Goal: Obtain resource: Download file/media

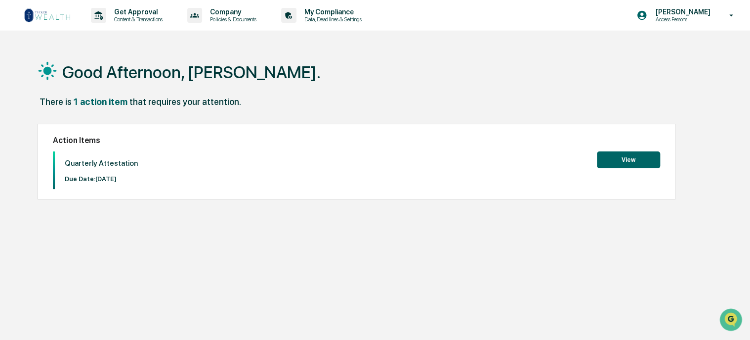
click at [630, 156] on button "View" at bounding box center [628, 159] width 63 height 17
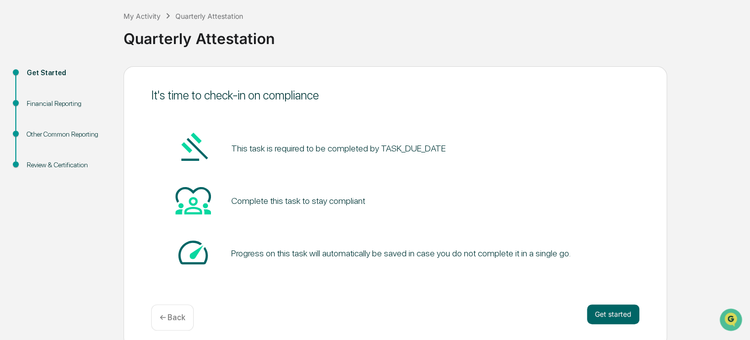
scroll to position [58, 0]
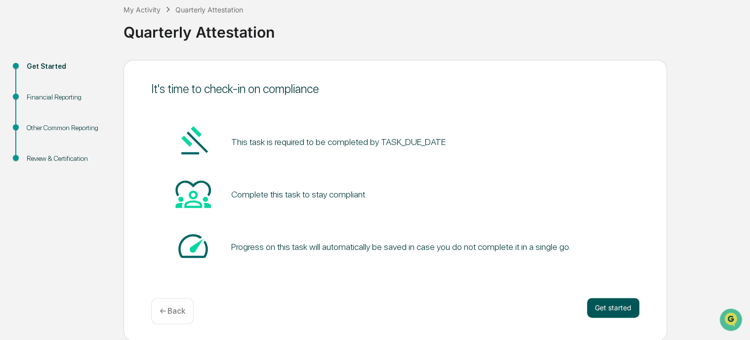
click at [612, 308] on button "Get started" at bounding box center [613, 308] width 52 height 20
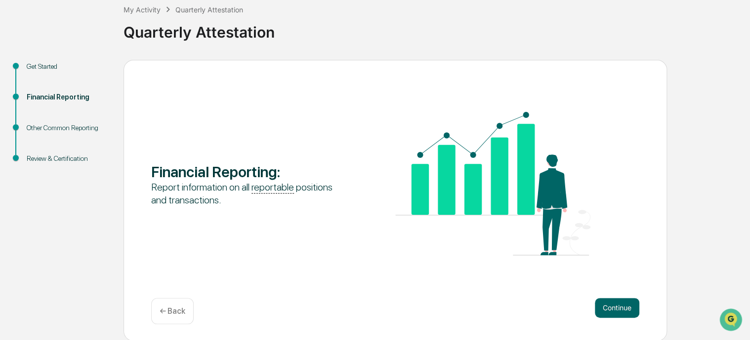
click at [612, 308] on button "Continue" at bounding box center [617, 308] width 44 height 20
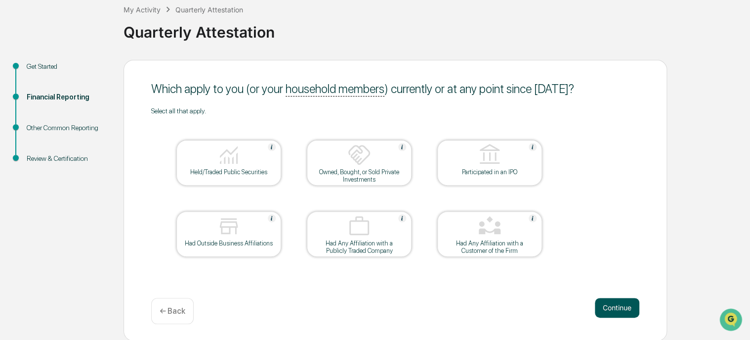
click at [618, 305] on button "Continue" at bounding box center [617, 308] width 44 height 20
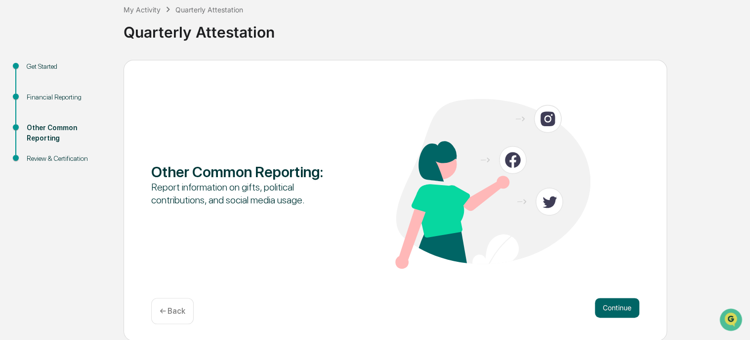
click at [618, 305] on button "Continue" at bounding box center [617, 308] width 44 height 20
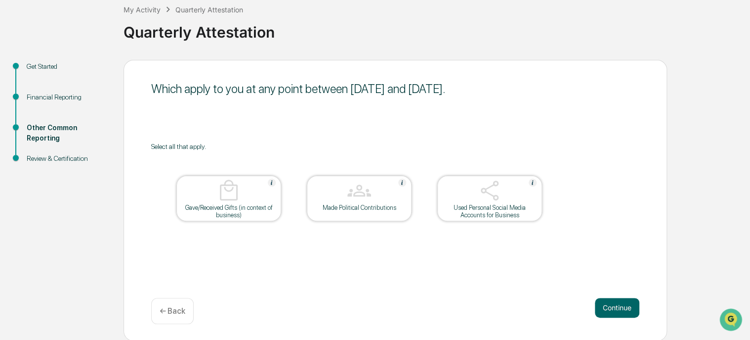
click at [618, 305] on button "Continue" at bounding box center [617, 308] width 44 height 20
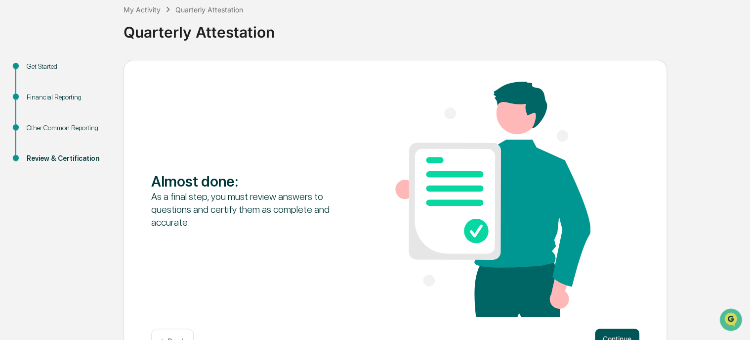
click at [619, 334] on button "Continue" at bounding box center [617, 338] width 44 height 20
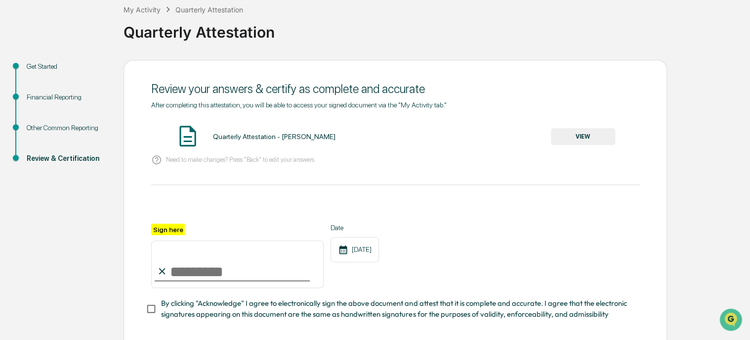
click at [578, 134] on button "VIEW" at bounding box center [583, 136] width 64 height 17
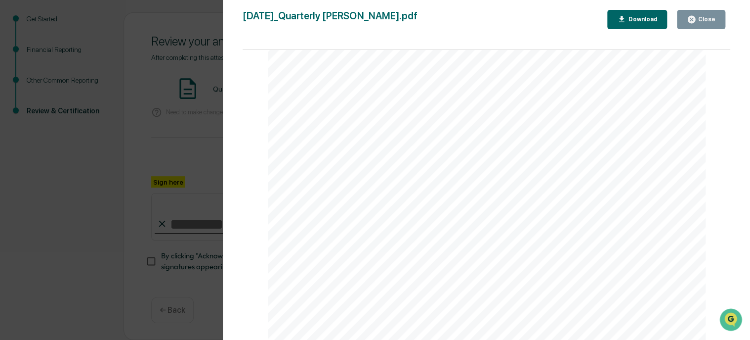
scroll to position [1657, 0]
click at [637, 21] on div "Download" at bounding box center [641, 19] width 31 height 7
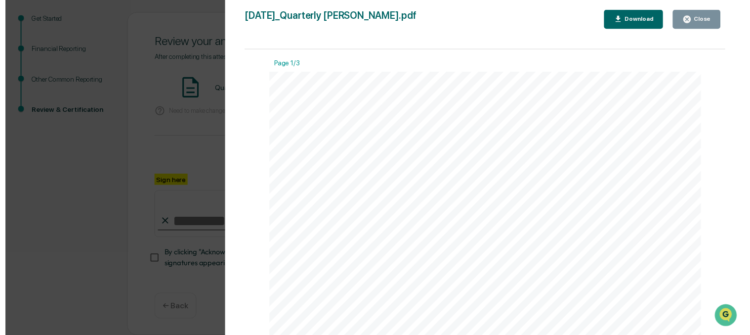
scroll to position [109, 0]
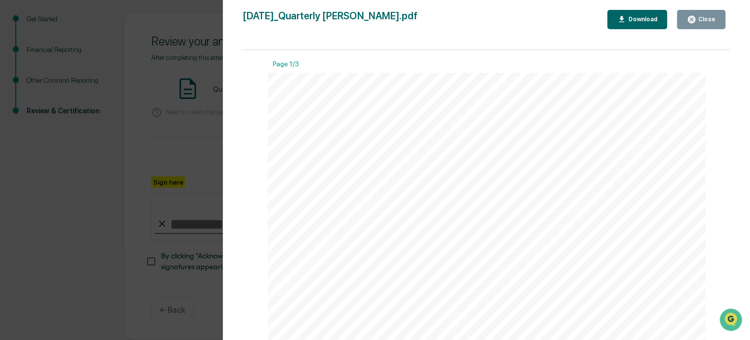
click at [710, 16] on div "Close" at bounding box center [705, 19] width 19 height 7
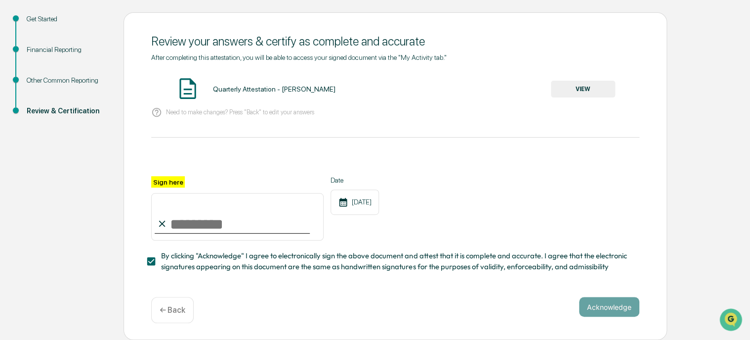
click at [171, 176] on label "Sign here" at bounding box center [168, 181] width 34 height 11
click at [171, 193] on input "Sign here" at bounding box center [237, 216] width 173 height 47
click at [176, 221] on input "*" at bounding box center [237, 216] width 173 height 47
type input "**********"
click at [598, 305] on button "Acknowledge" at bounding box center [609, 307] width 60 height 20
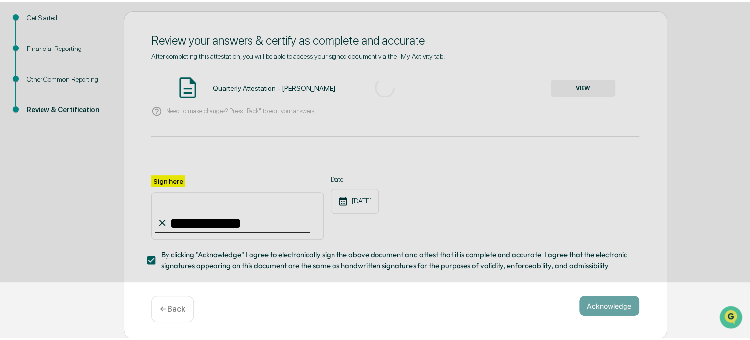
scroll to position [58, 0]
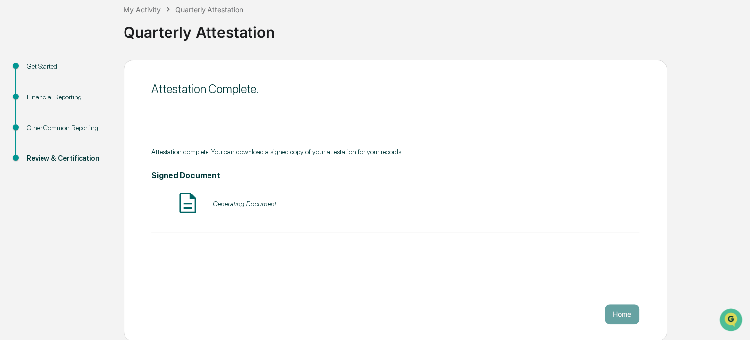
click at [188, 206] on img at bounding box center [187, 202] width 25 height 25
click at [247, 203] on div "Generating Document" at bounding box center [244, 204] width 63 height 8
click at [579, 201] on button "VIEW" at bounding box center [583, 203] width 64 height 17
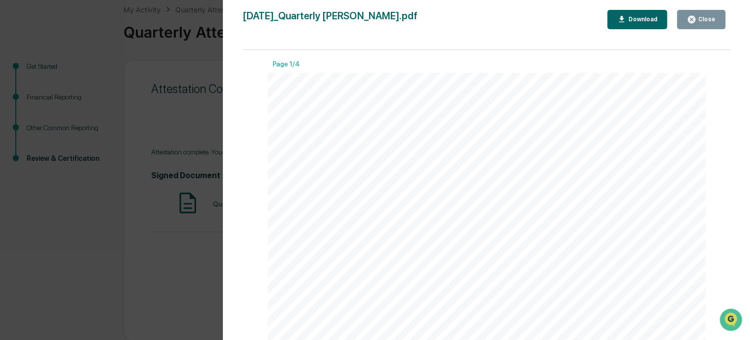
click at [653, 16] on div "Download" at bounding box center [641, 19] width 31 height 7
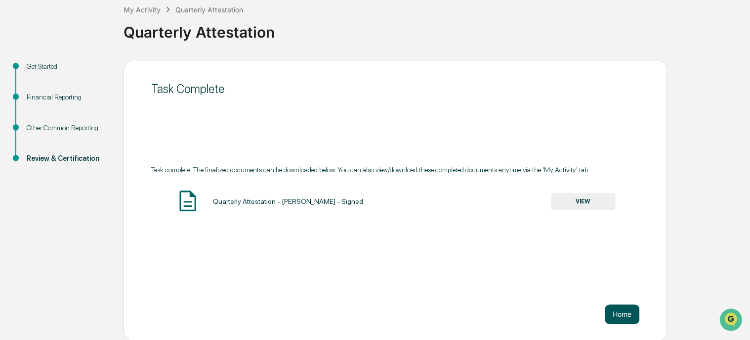
click at [617, 310] on button "Home" at bounding box center [622, 314] width 35 height 20
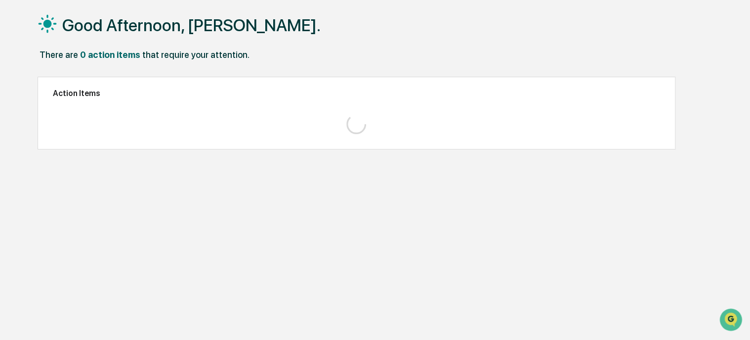
scroll to position [47, 0]
